Goal: Task Accomplishment & Management: Manage account settings

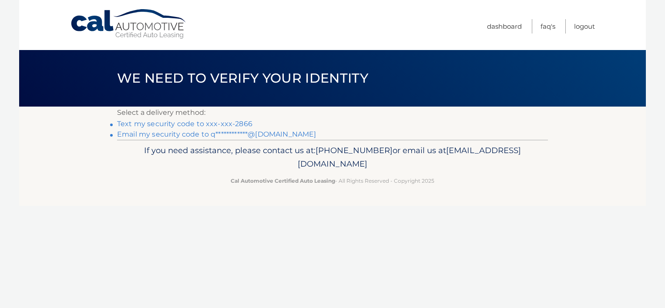
click at [226, 127] on link "Text my security code to xxx-xxx-2866" at bounding box center [184, 124] width 135 height 8
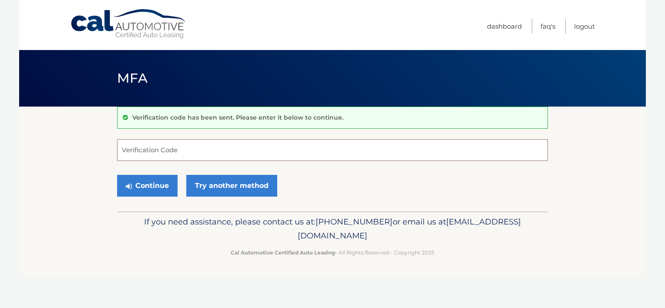
click at [162, 153] on input "Verification Code" at bounding box center [332, 150] width 431 height 22
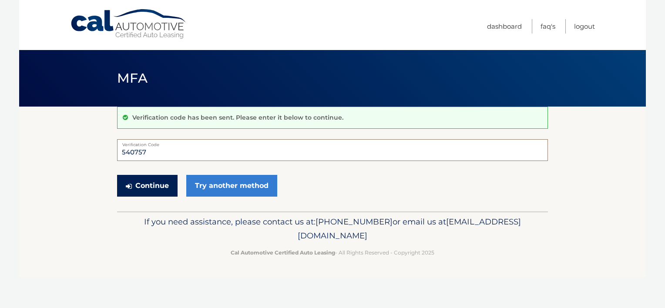
type input "540757"
click at [143, 187] on button "Continue" at bounding box center [147, 186] width 61 height 22
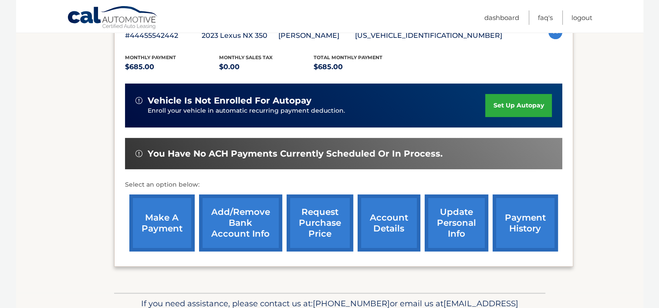
scroll to position [174, 0]
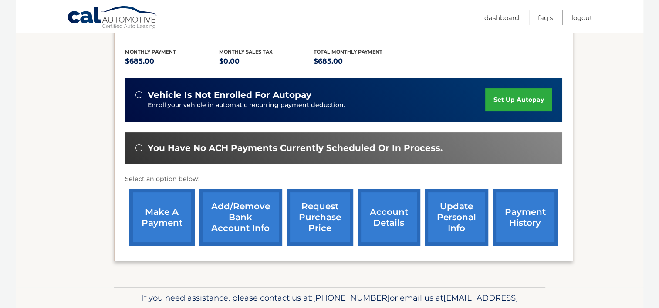
click at [160, 225] on link "make a payment" at bounding box center [161, 217] width 65 height 57
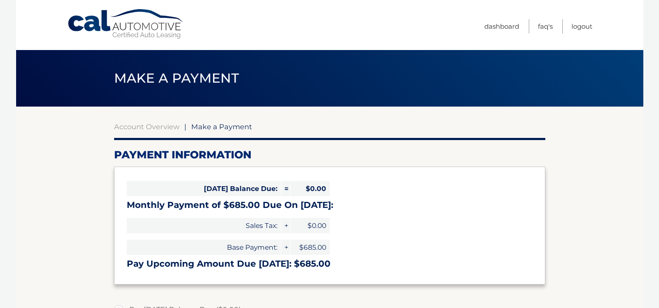
select select "NjU5M2MxOTYtODUwMi00OGI3LTkxMTgtM2E3MjFhZTYxOWEx"
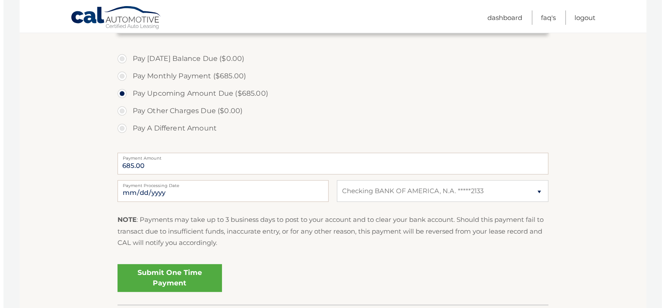
scroll to position [261, 0]
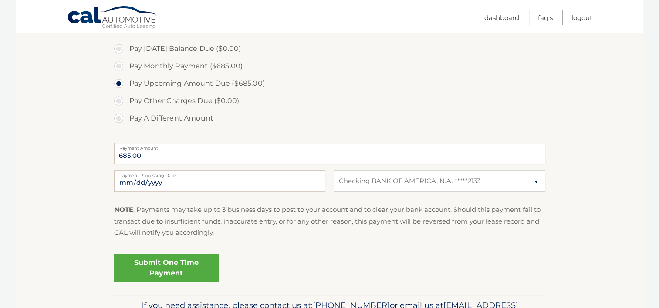
click at [179, 261] on link "Submit One Time Payment" at bounding box center [166, 268] width 104 height 28
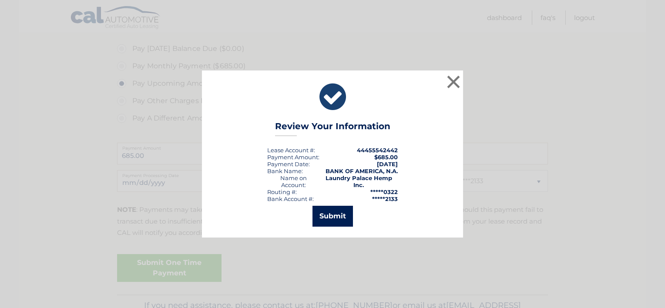
click at [344, 212] on button "Submit" at bounding box center [333, 216] width 40 height 21
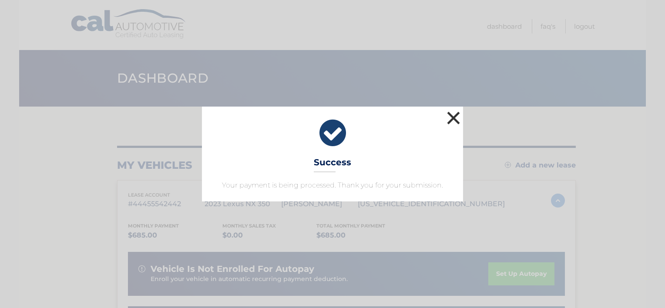
click at [454, 117] on button "×" at bounding box center [453, 117] width 17 height 17
